Goal: Check status: Check status

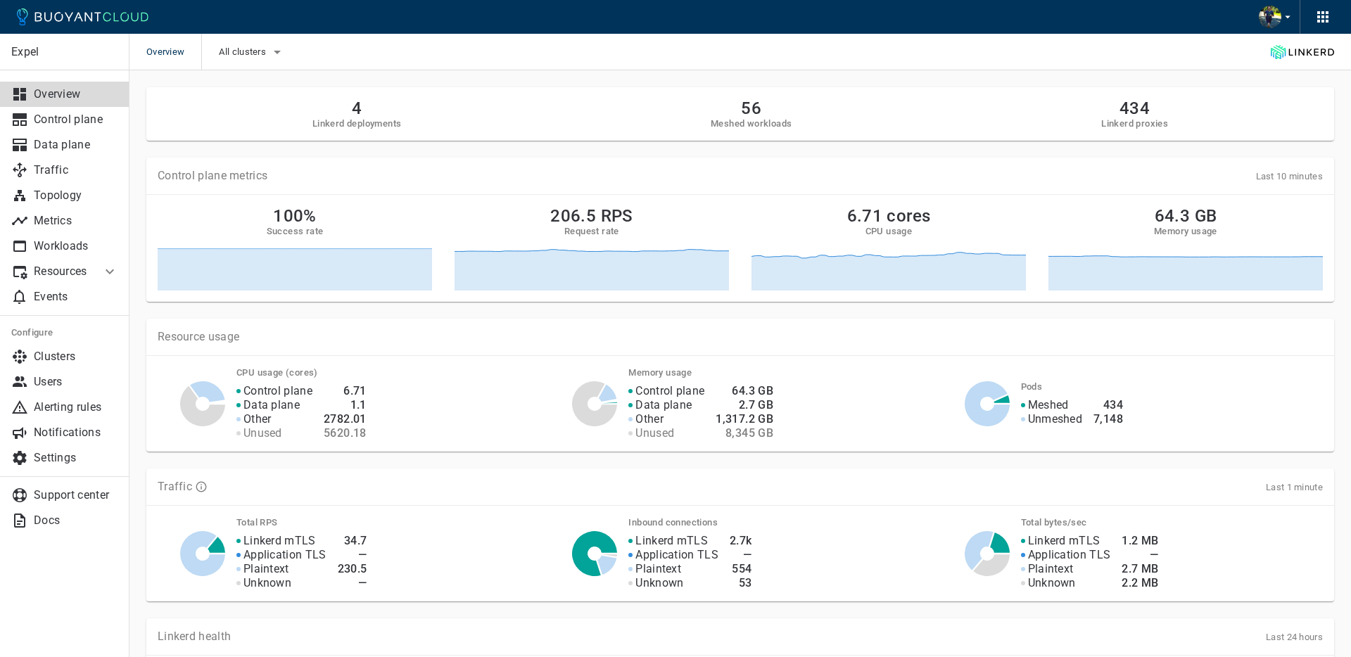
click at [87, 271] on p "Resources" at bounding box center [62, 272] width 56 height 14
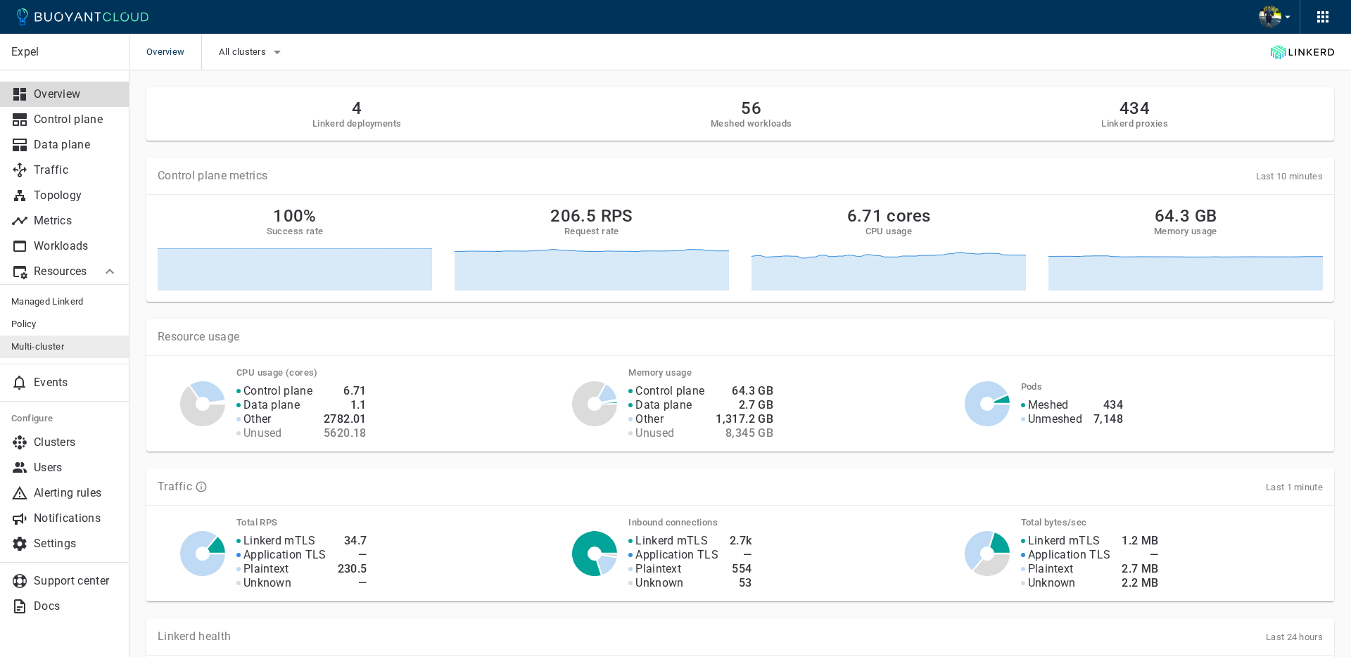
click at [46, 341] on span "Multi-cluster" at bounding box center [64, 346] width 107 height 11
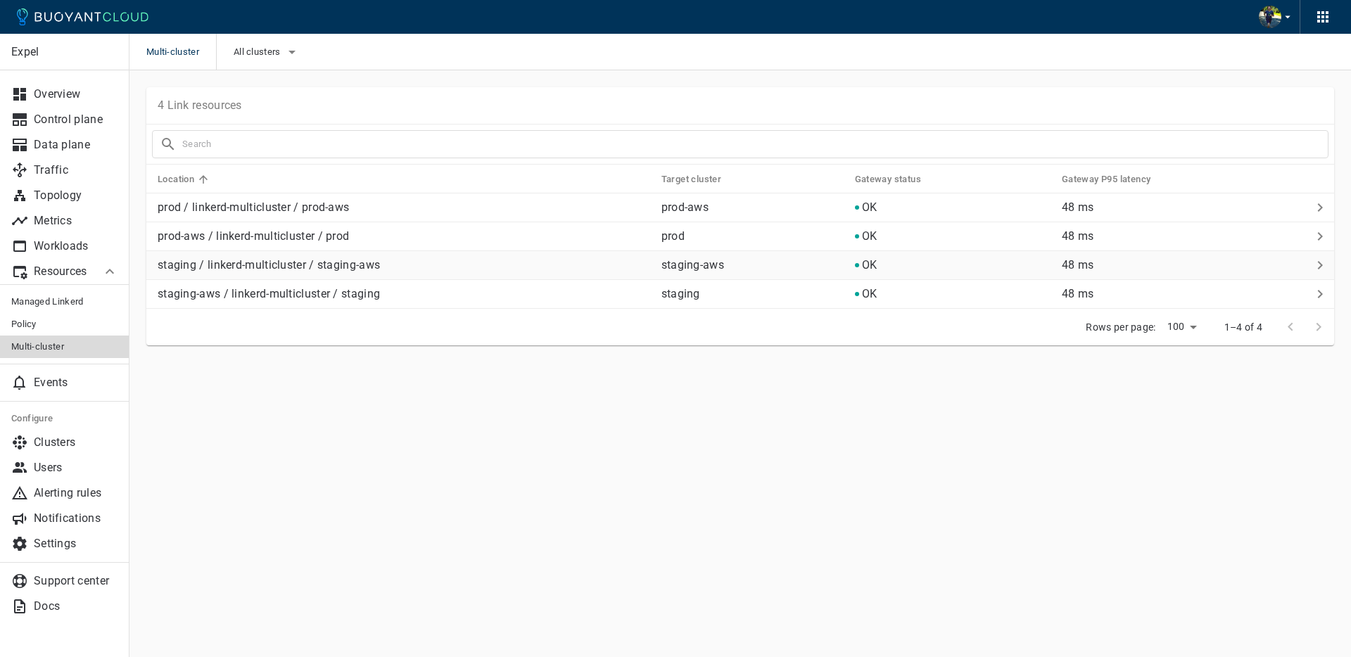
click at [397, 275] on td "staging / linkerd-multicluster / staging-aws" at bounding box center [398, 265] width 504 height 29
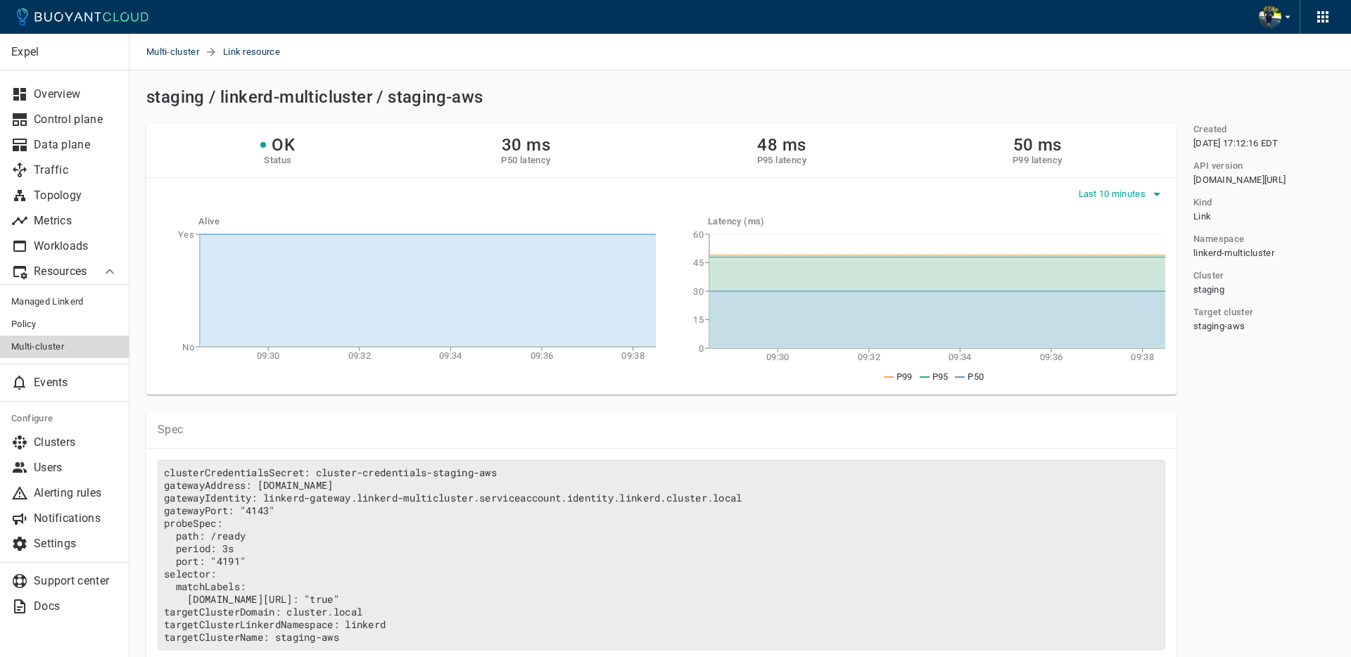
click at [1100, 191] on span "Last 10 minutes" at bounding box center [1114, 194] width 70 height 11
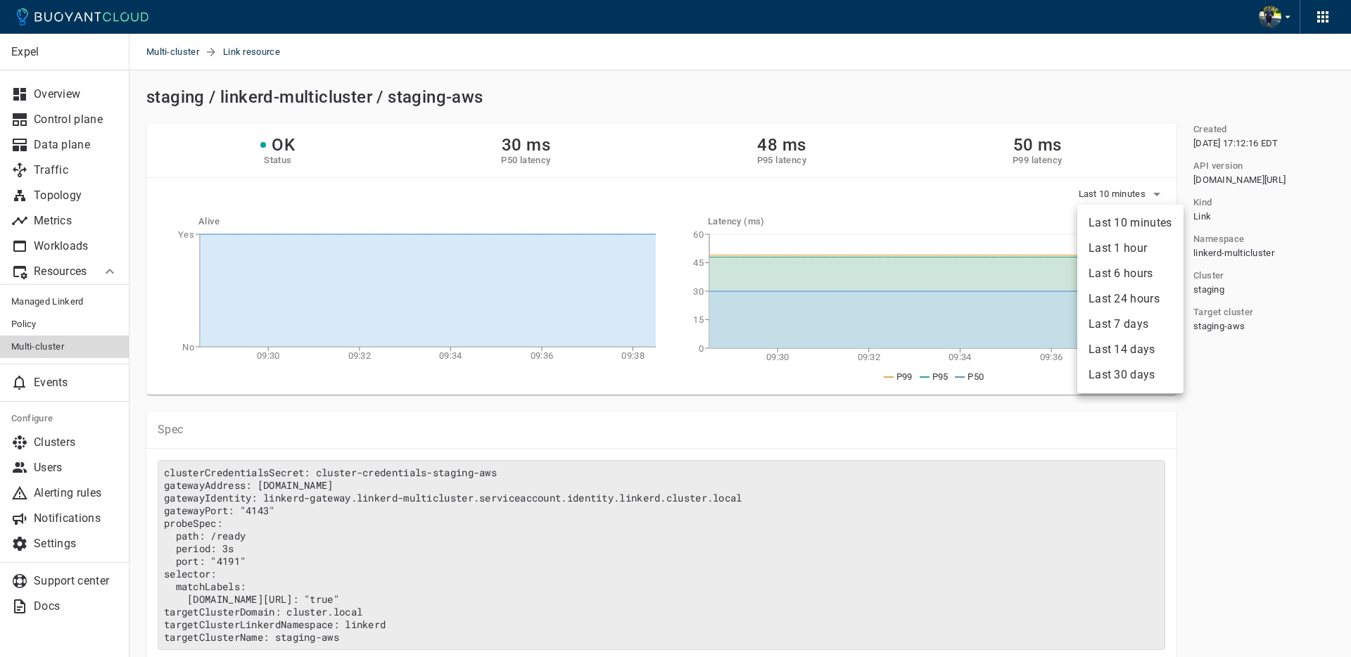
click at [1120, 215] on li "Last 10 minutes" at bounding box center [1131, 222] width 106 height 25
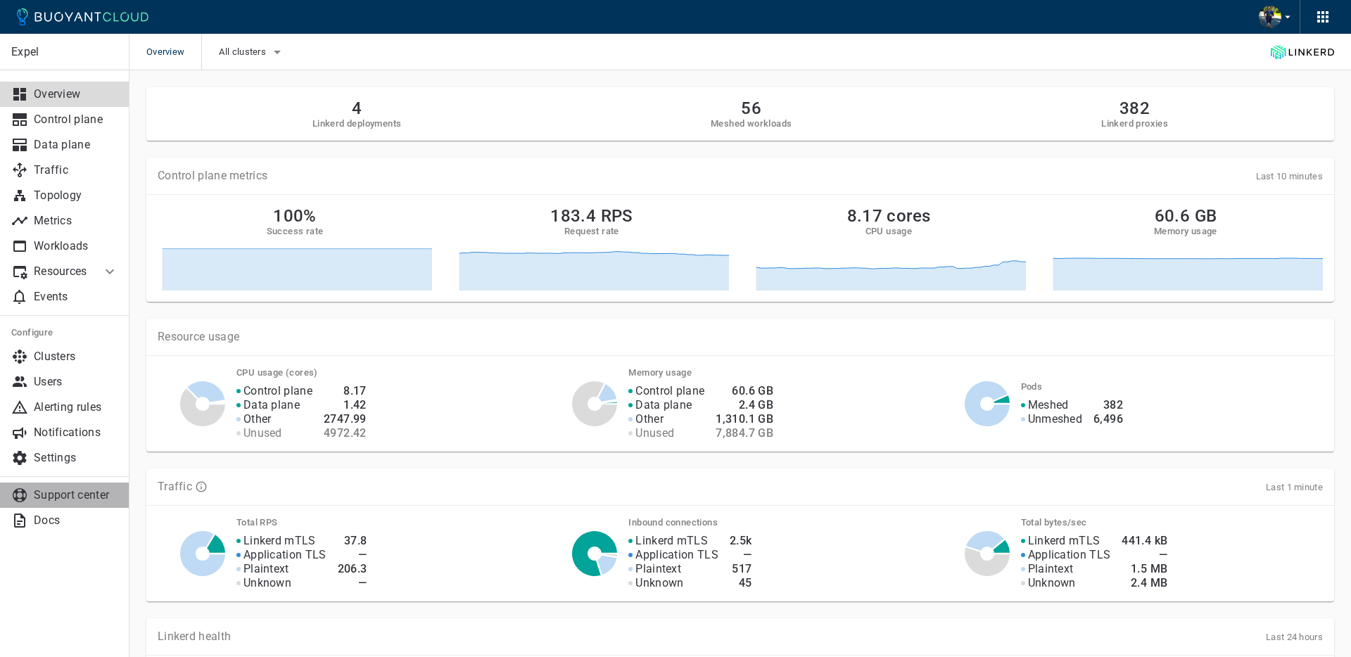
click at [68, 489] on p "Support center" at bounding box center [76, 495] width 84 height 14
